Goal: Task Accomplishment & Management: Use online tool/utility

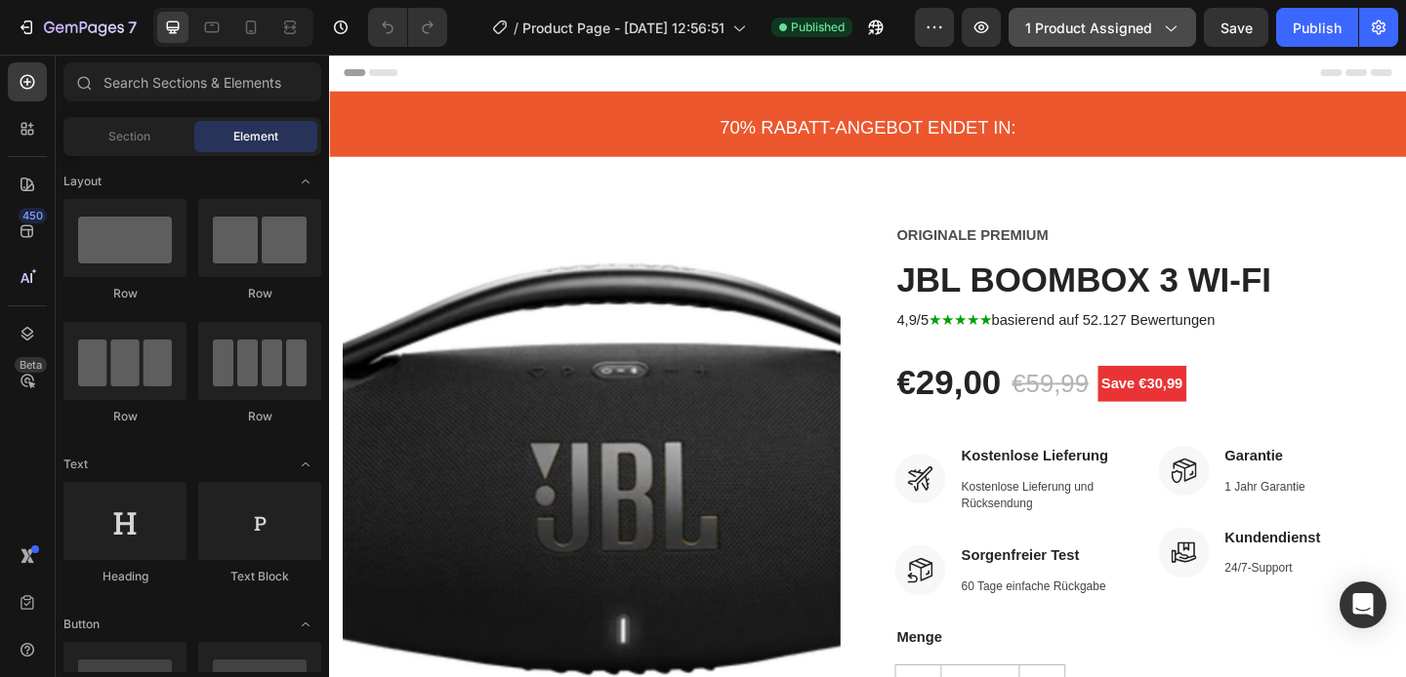
click at [1147, 37] on button "1 product assigned" at bounding box center [1101, 27] width 187 height 39
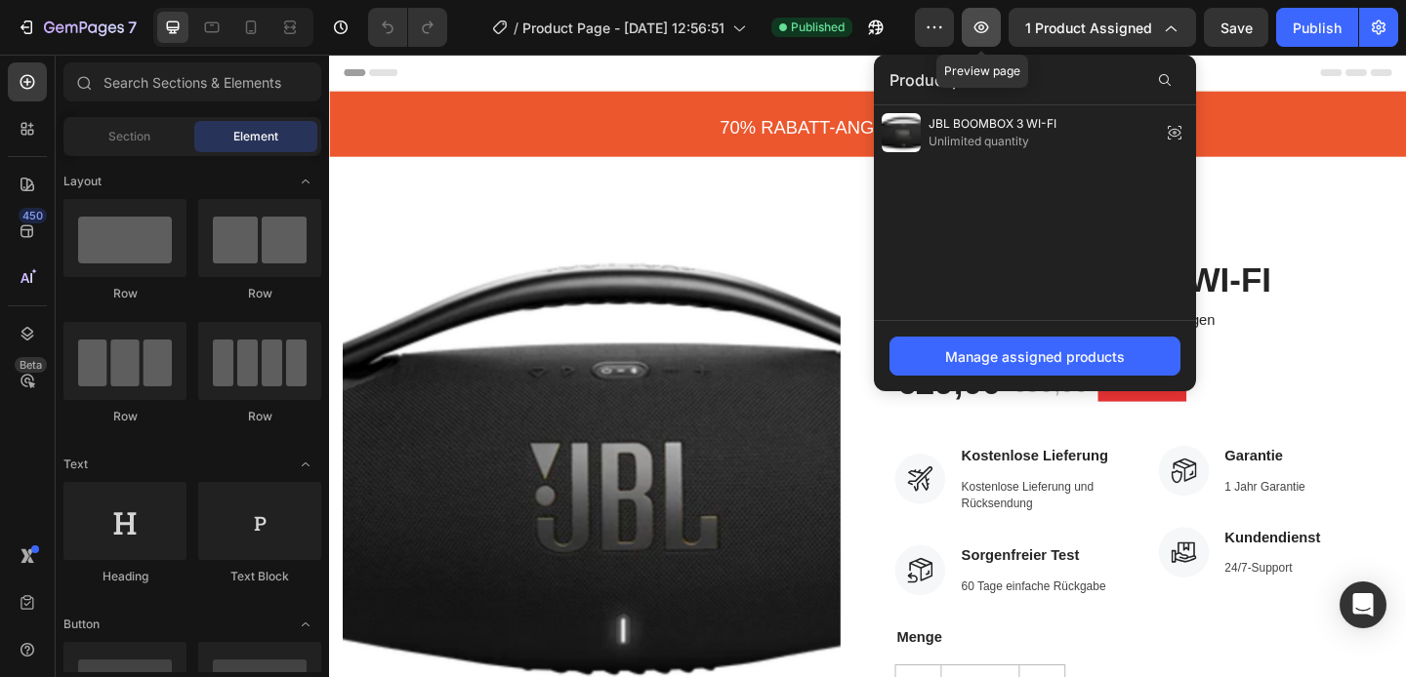
click at [991, 27] on icon "button" at bounding box center [981, 28] width 20 height 20
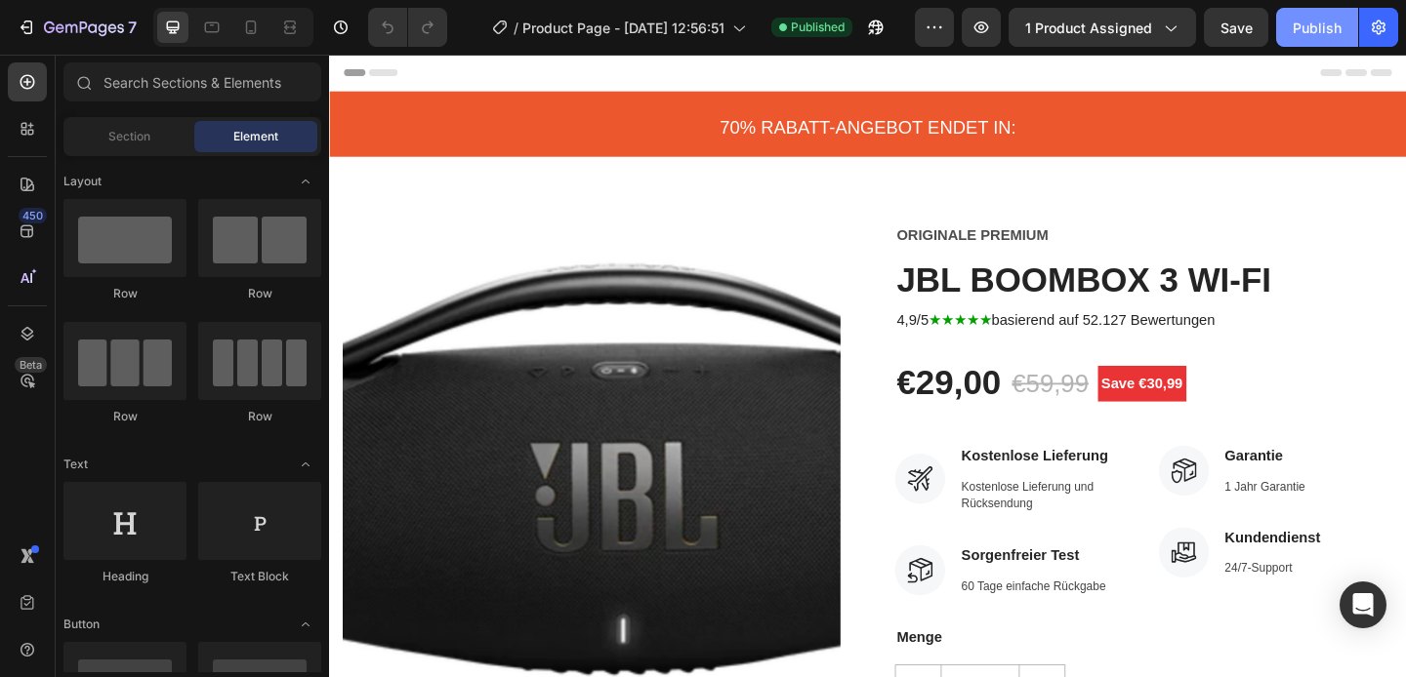
click at [1309, 18] on div "Publish" at bounding box center [1316, 28] width 49 height 21
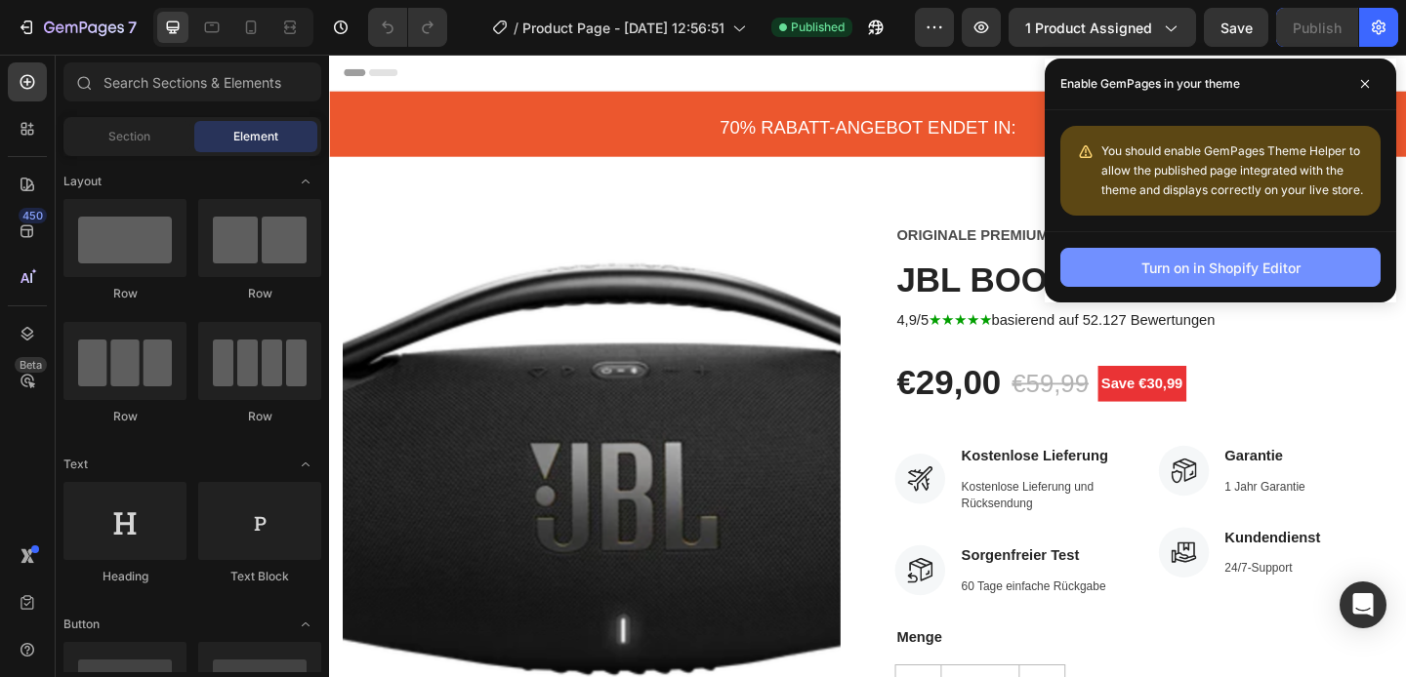
click at [1169, 265] on div "Turn on in Shopify Editor" at bounding box center [1220, 268] width 159 height 21
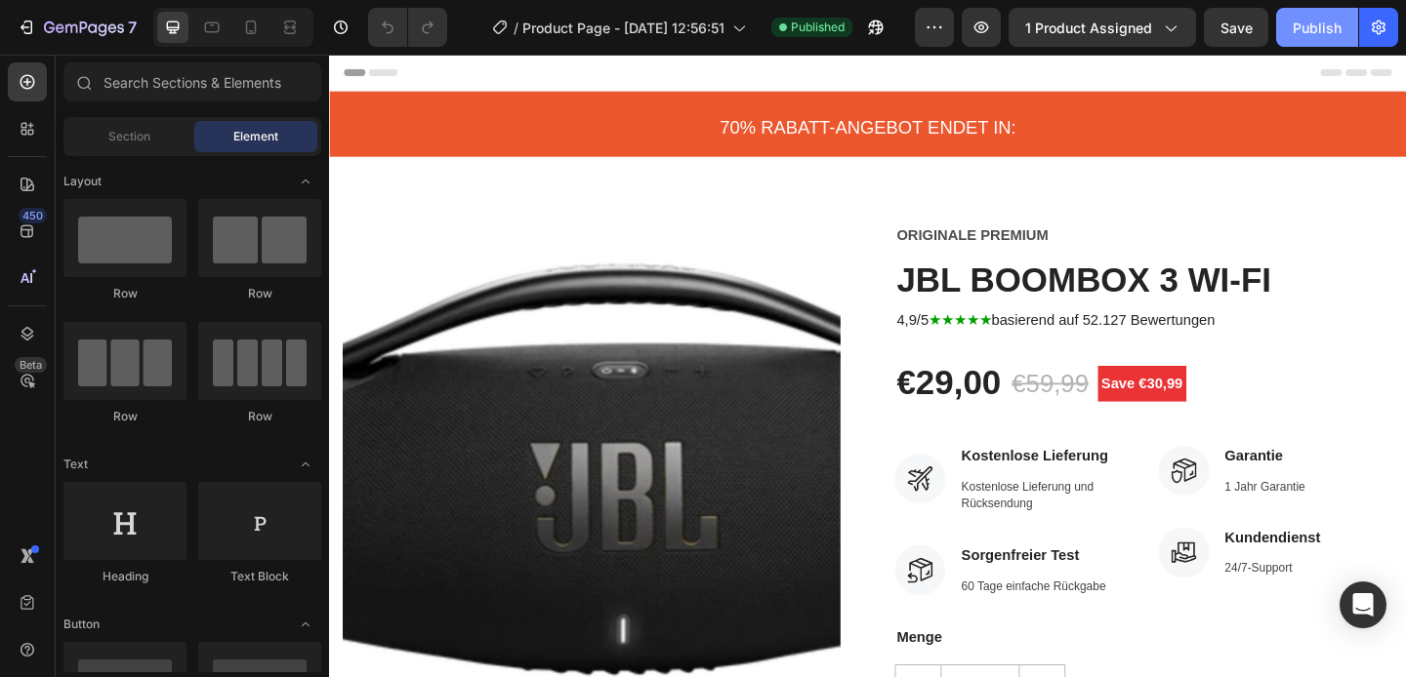
click at [1313, 25] on div "Publish" at bounding box center [1316, 28] width 49 height 21
click at [761, 626] on div "View live page" at bounding box center [739, 632] width 111 height 27
click at [1181, 30] on button "1 product assigned" at bounding box center [1101, 27] width 187 height 39
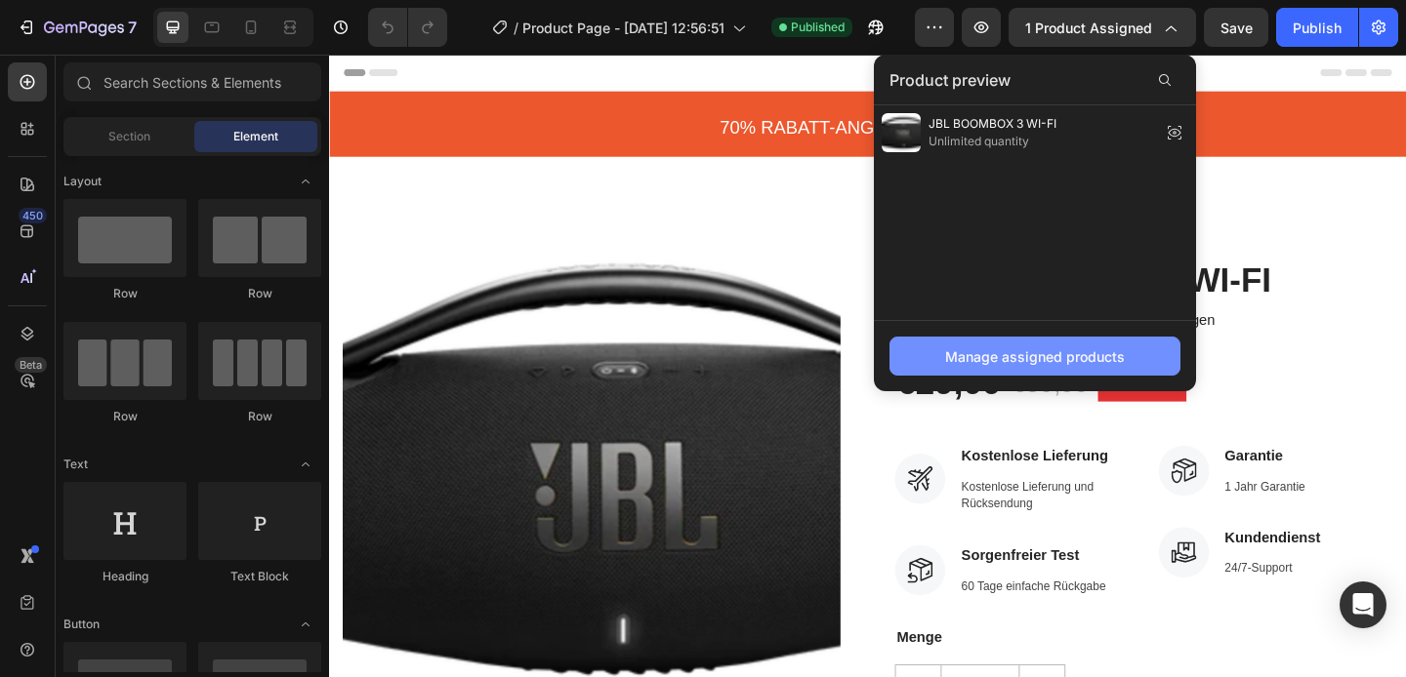
click at [1053, 345] on button "Manage assigned products" at bounding box center [1034, 356] width 291 height 39
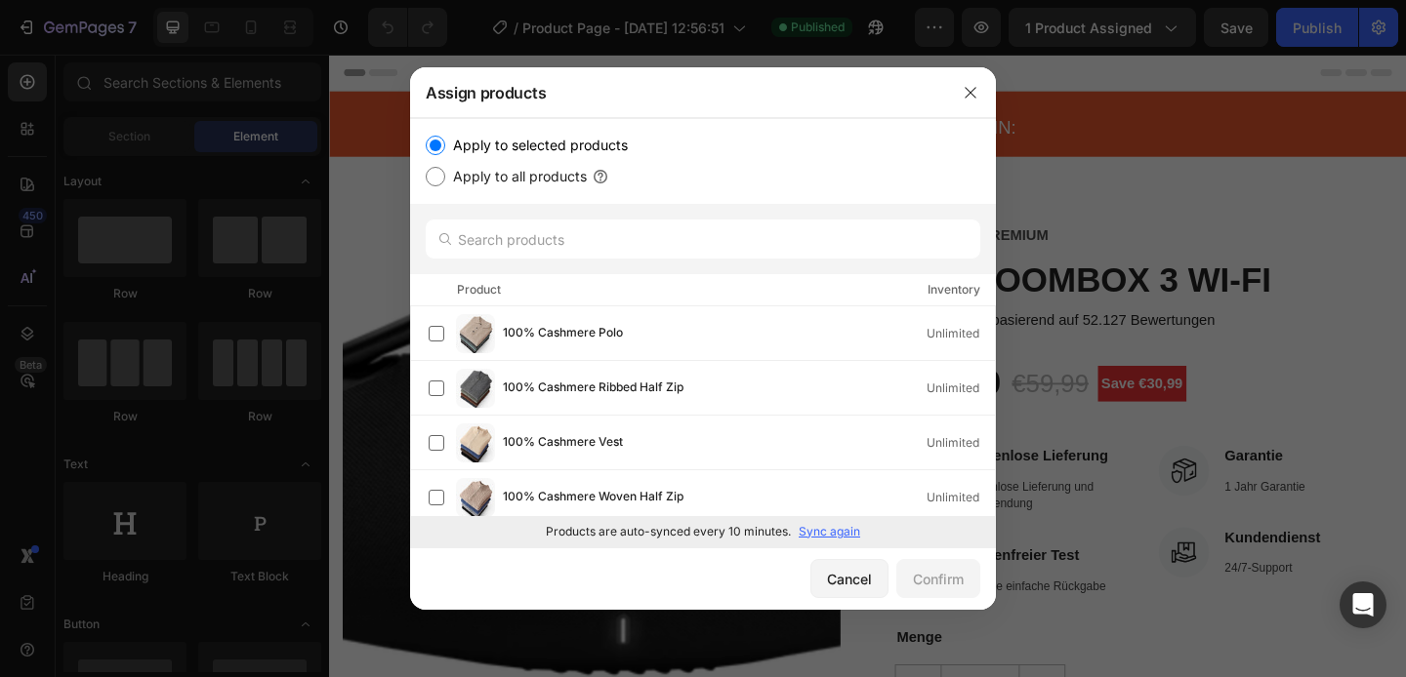
click at [831, 532] on p "Sync again" at bounding box center [830, 532] width 62 height 18
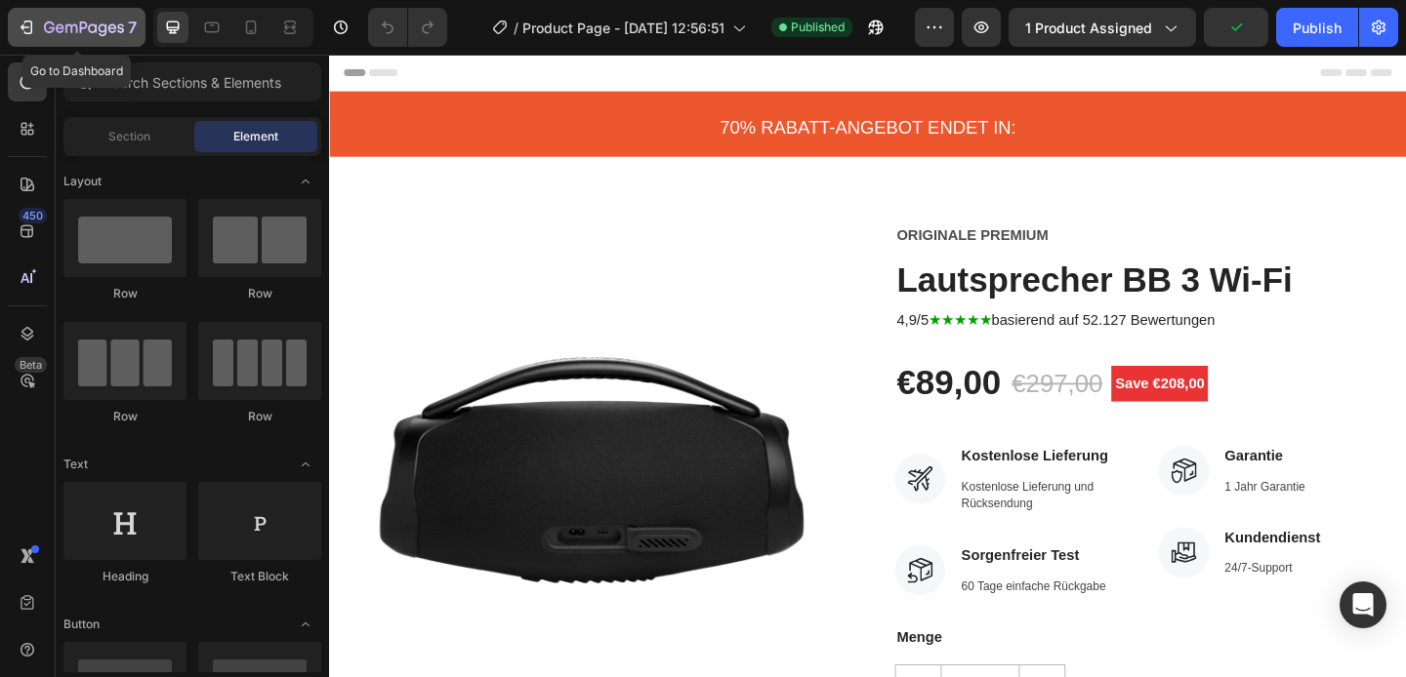
click at [42, 23] on div "7" at bounding box center [77, 27] width 120 height 23
